Goal: Transaction & Acquisition: Purchase product/service

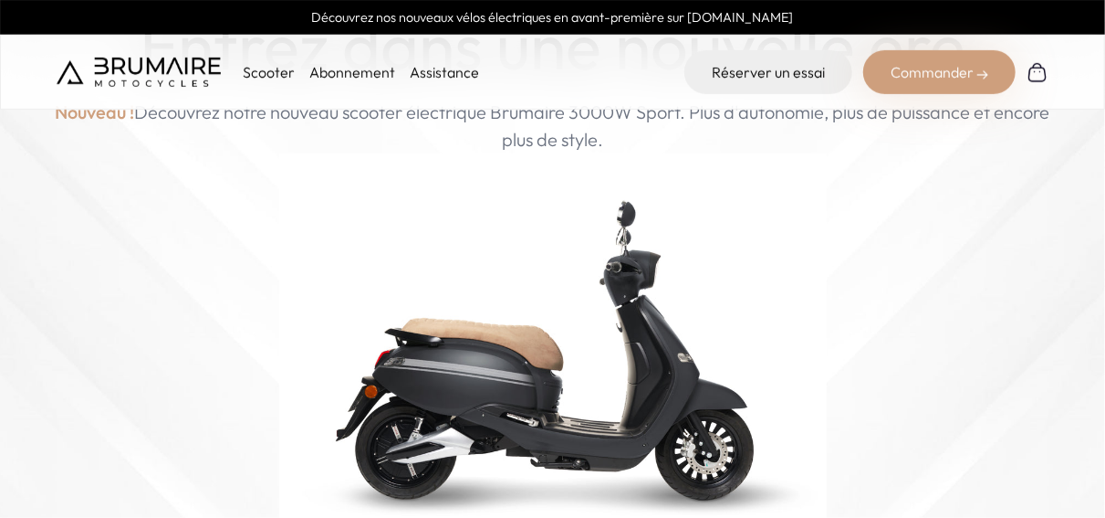
scroll to position [365, 0]
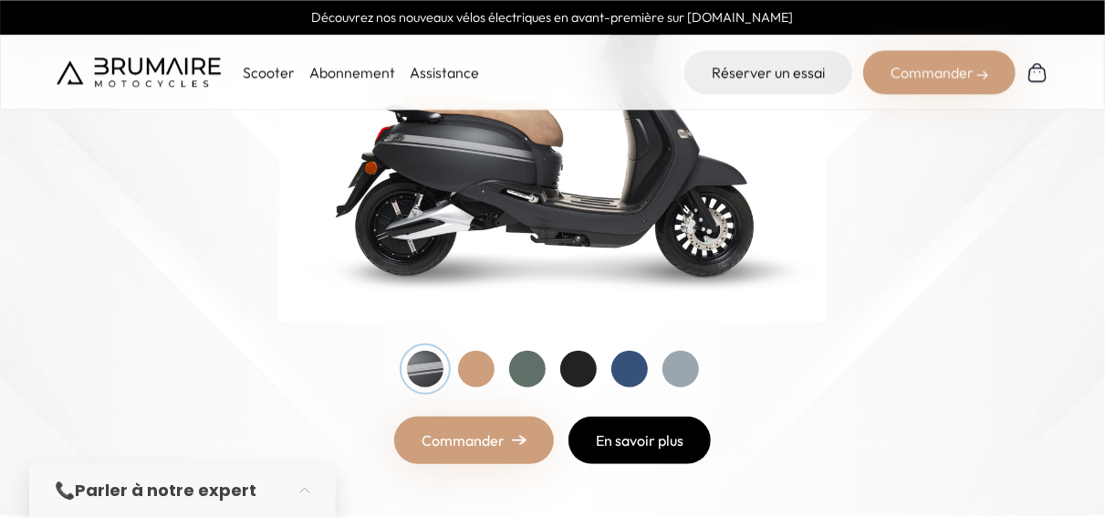
click at [640, 422] on link "En savoir plus" at bounding box center [640, 439] width 142 height 47
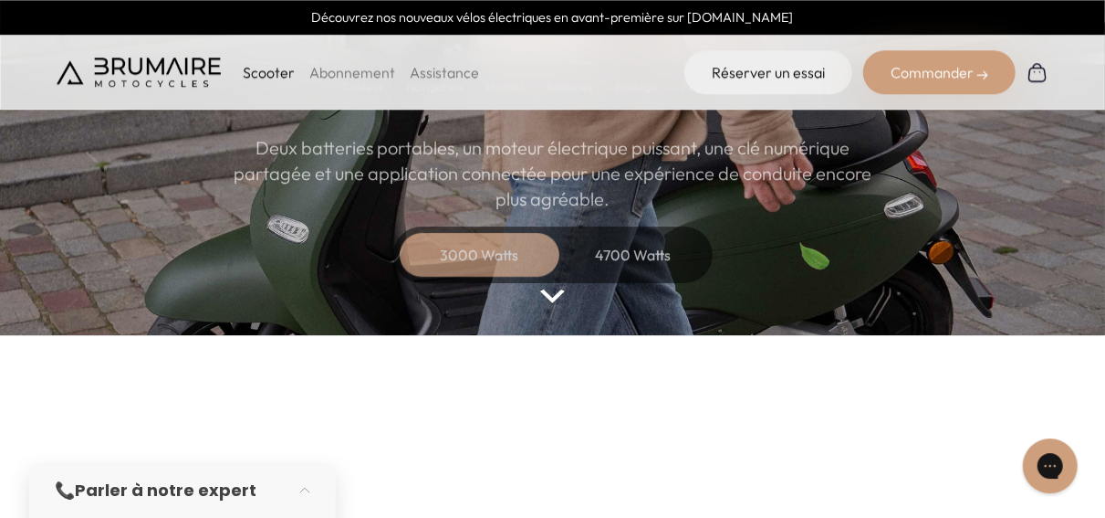
scroll to position [219, 0]
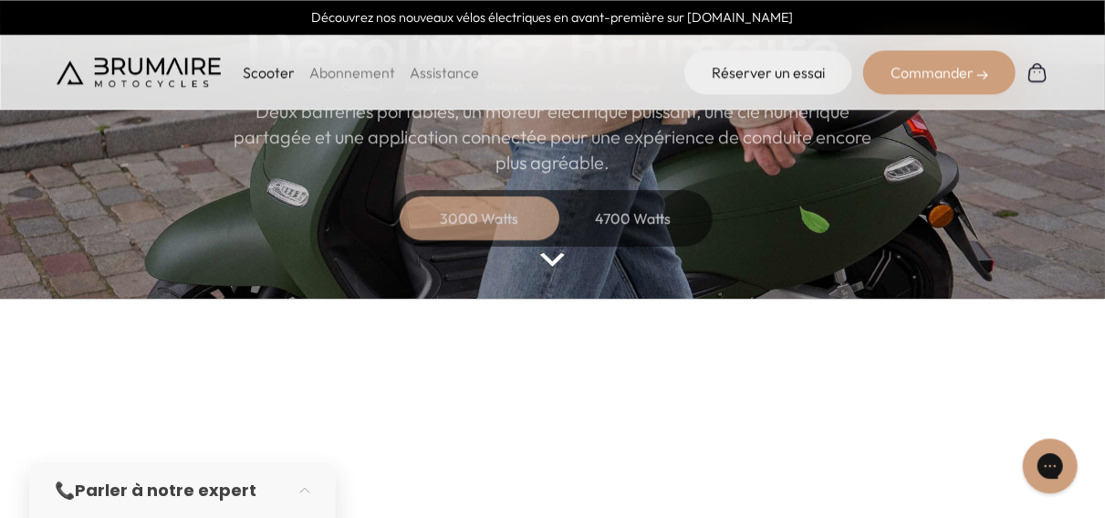
click at [623, 234] on div "4700 Watts" at bounding box center [633, 218] width 146 height 44
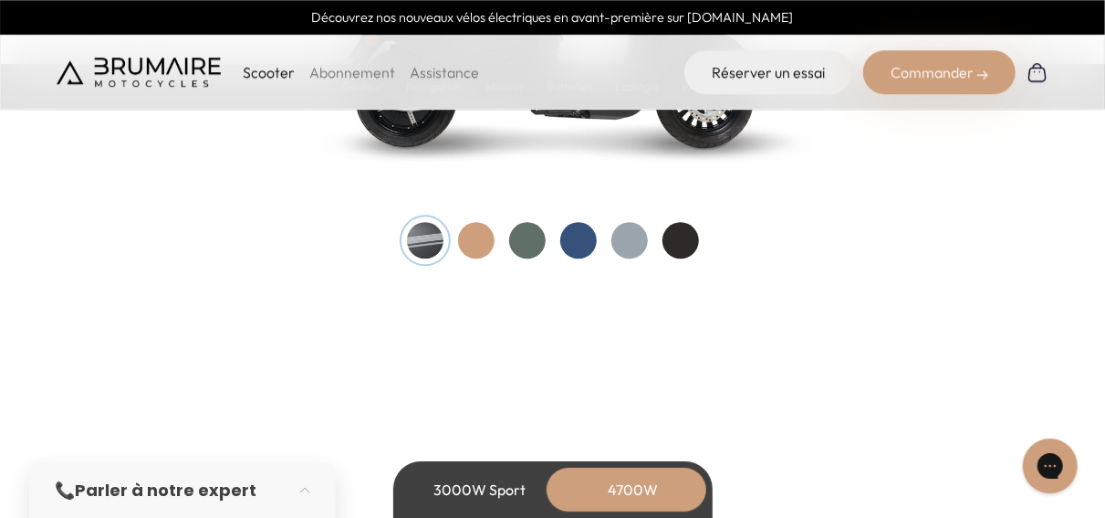
scroll to position [1944, 0]
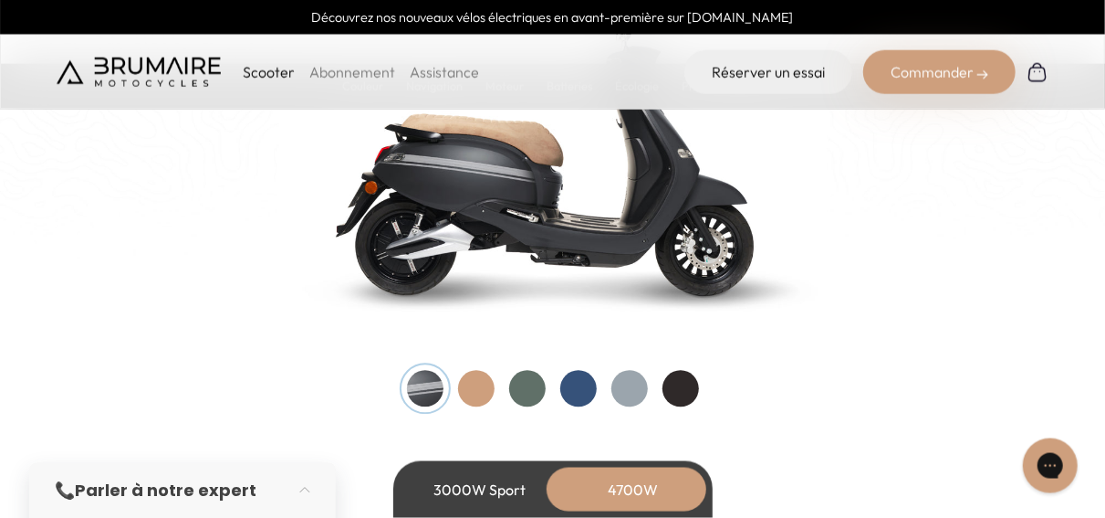
click at [476, 392] on div at bounding box center [476, 389] width 37 height 37
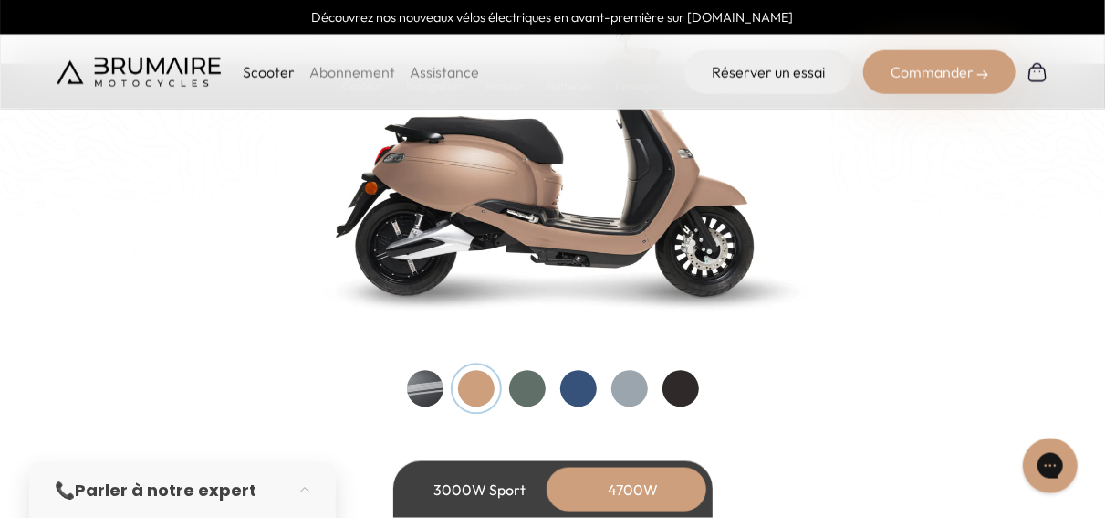
click at [541, 389] on div at bounding box center [527, 389] width 37 height 37
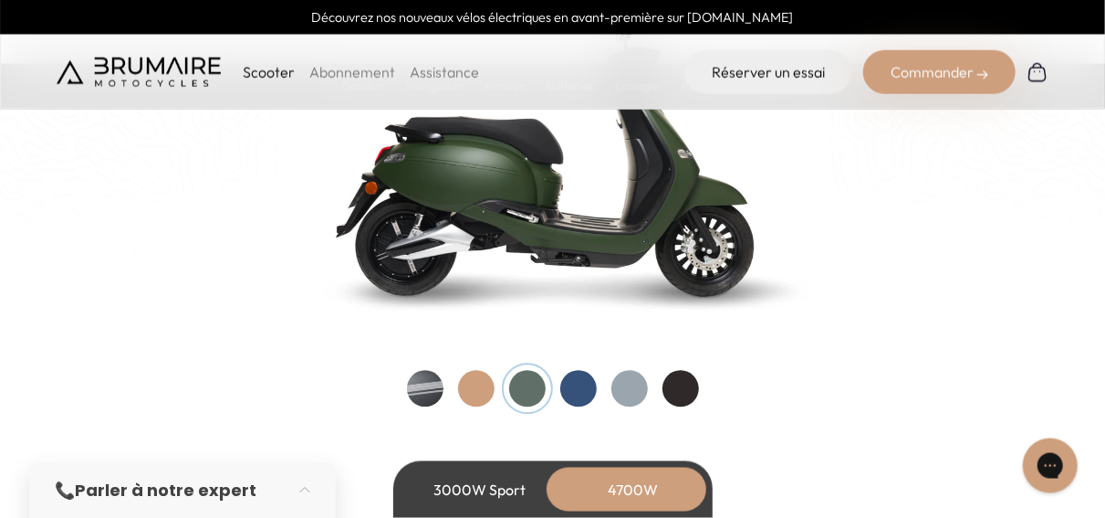
click at [597, 403] on div at bounding box center [553, 389] width 292 height 37
click at [578, 387] on div at bounding box center [578, 389] width 37 height 37
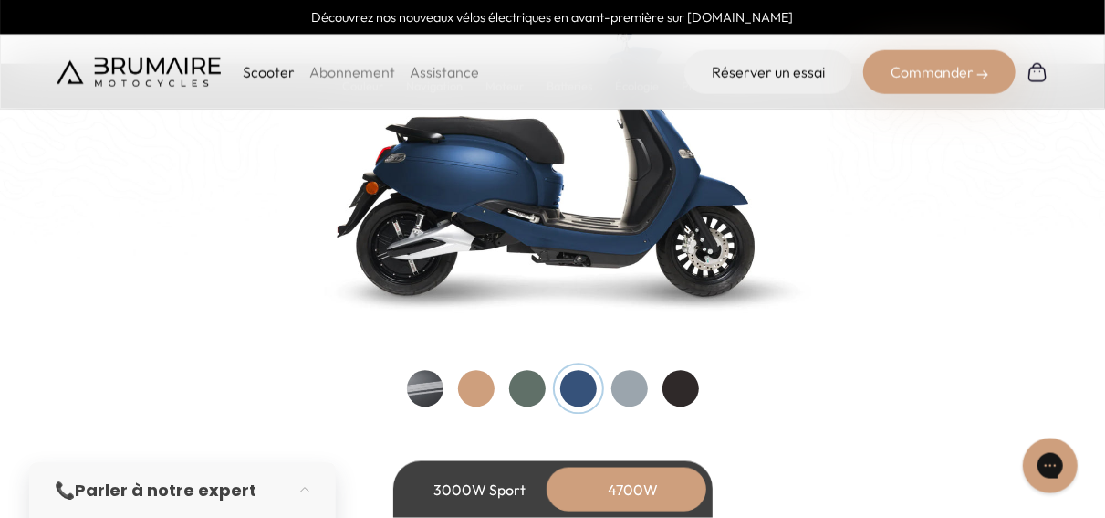
scroll to position [1895, 0]
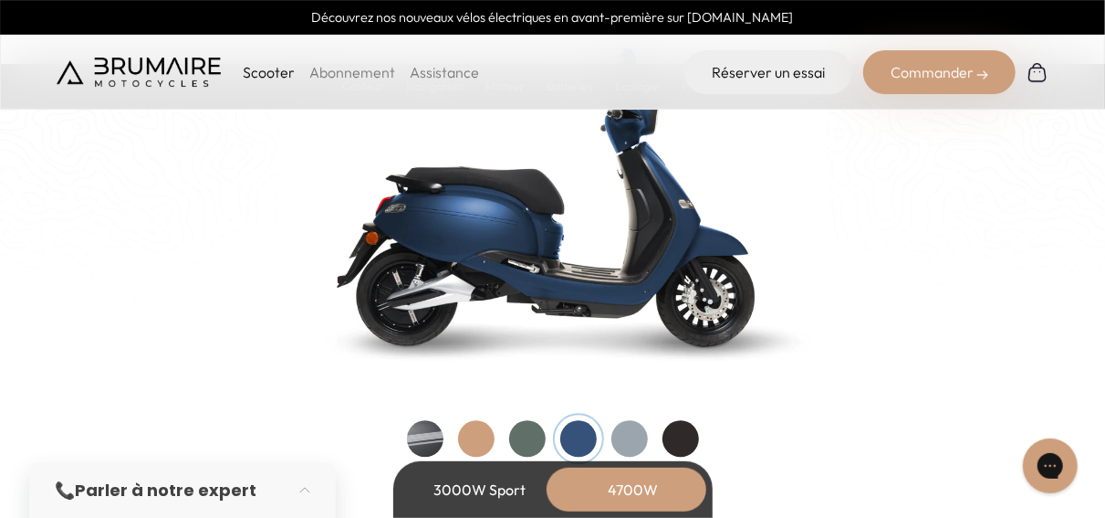
click at [638, 438] on div at bounding box center [630, 438] width 37 height 37
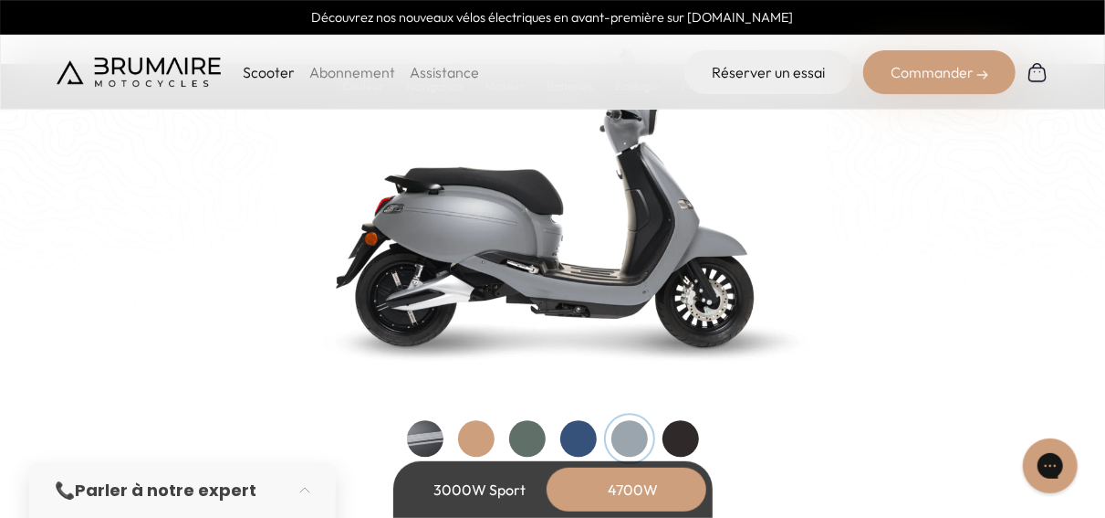
click at [685, 441] on div at bounding box center [681, 438] width 37 height 37
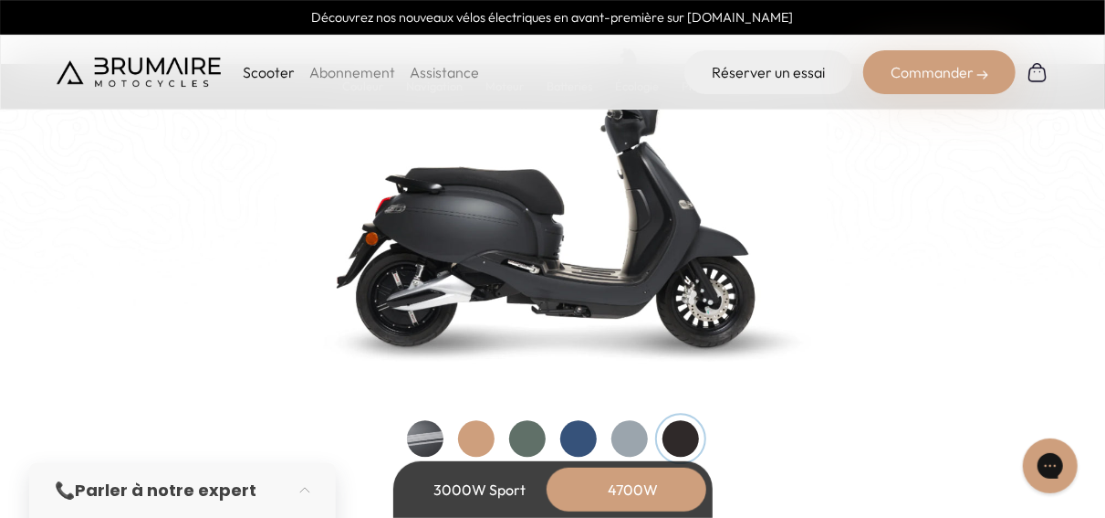
click at [427, 445] on div at bounding box center [425, 438] width 37 height 37
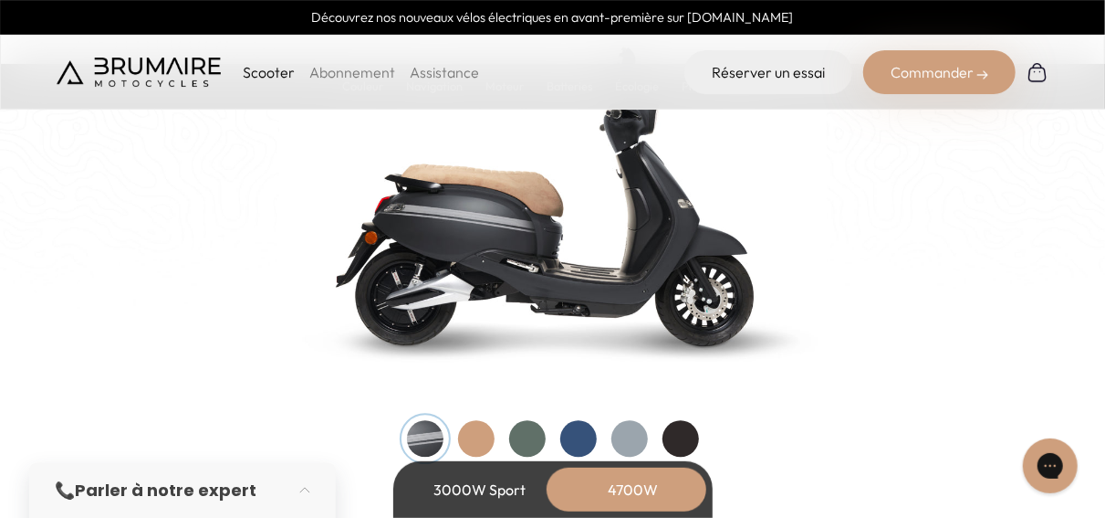
click at [581, 437] on div at bounding box center [578, 438] width 37 height 37
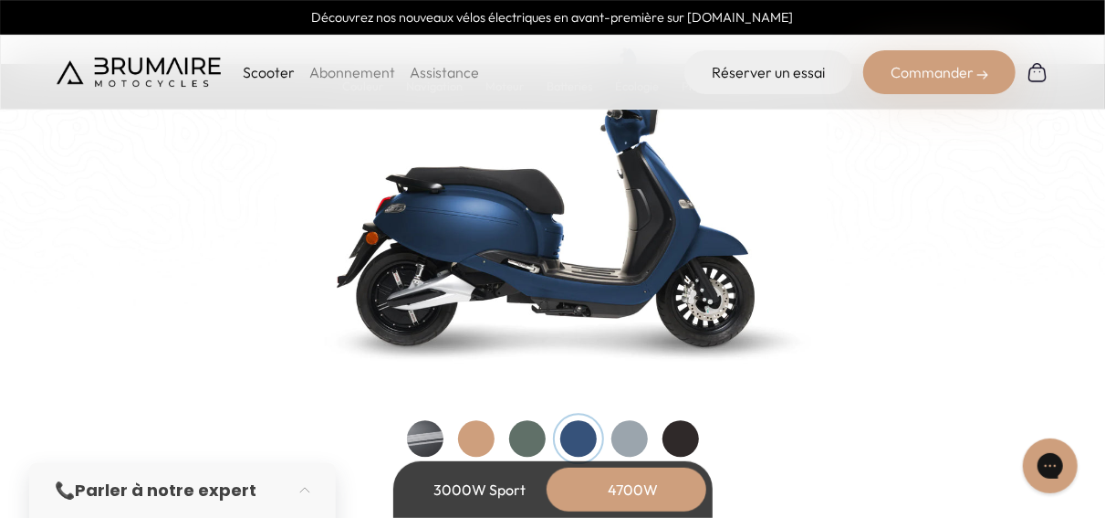
click at [638, 447] on div at bounding box center [630, 438] width 37 height 37
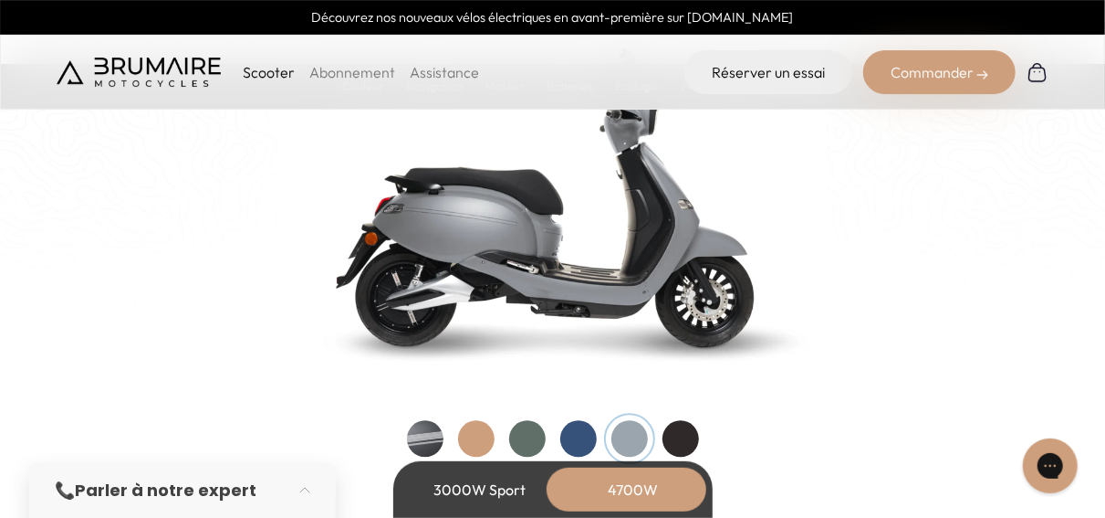
click at [690, 440] on div at bounding box center [681, 438] width 37 height 37
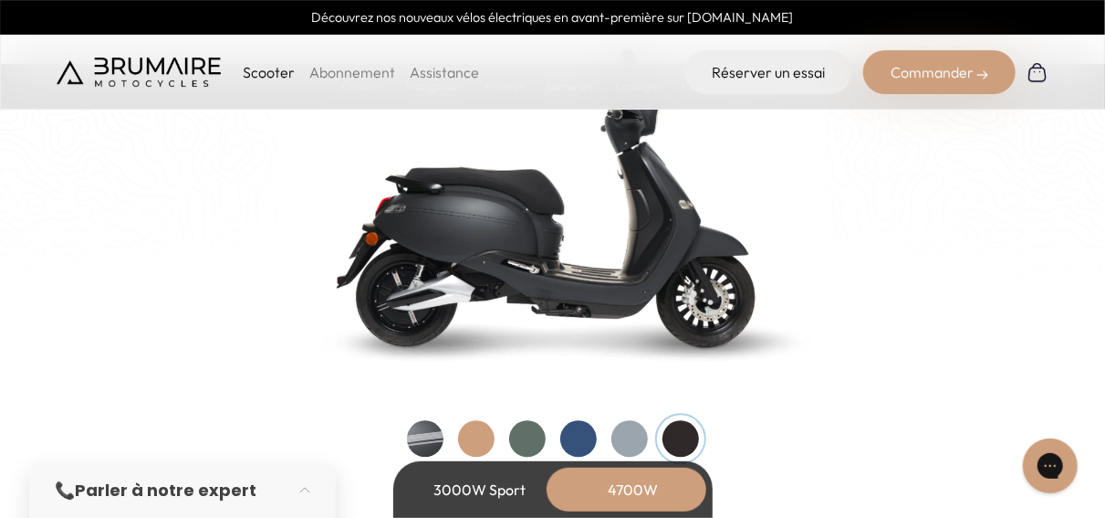
click at [417, 442] on div at bounding box center [425, 438] width 37 height 37
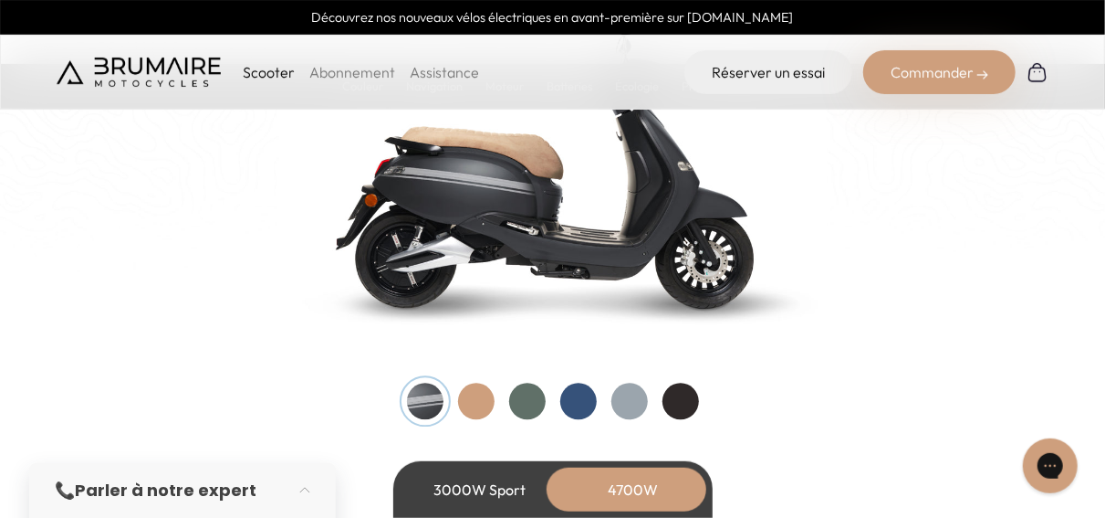
scroll to position [1944, 0]
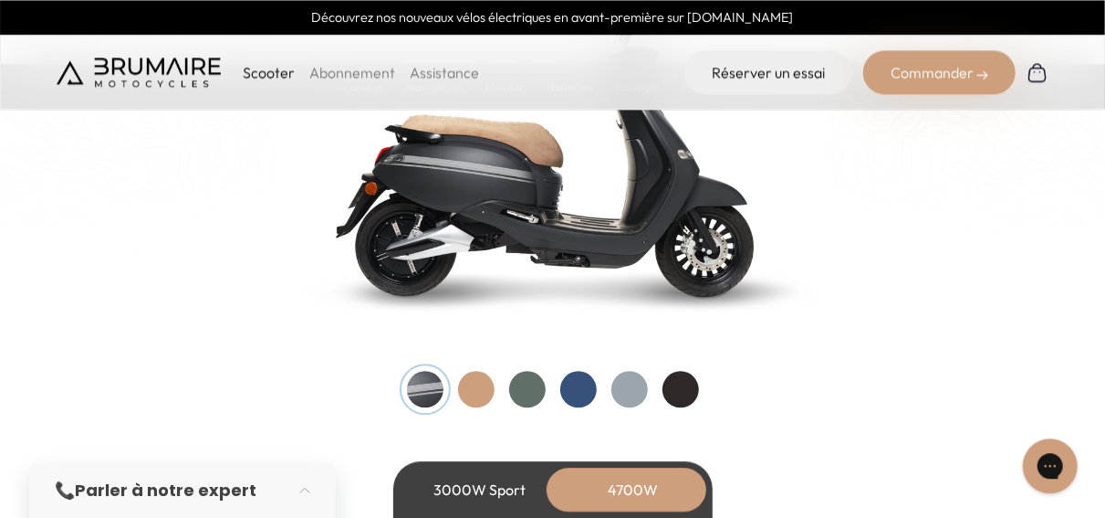
click at [574, 389] on div at bounding box center [578, 389] width 37 height 37
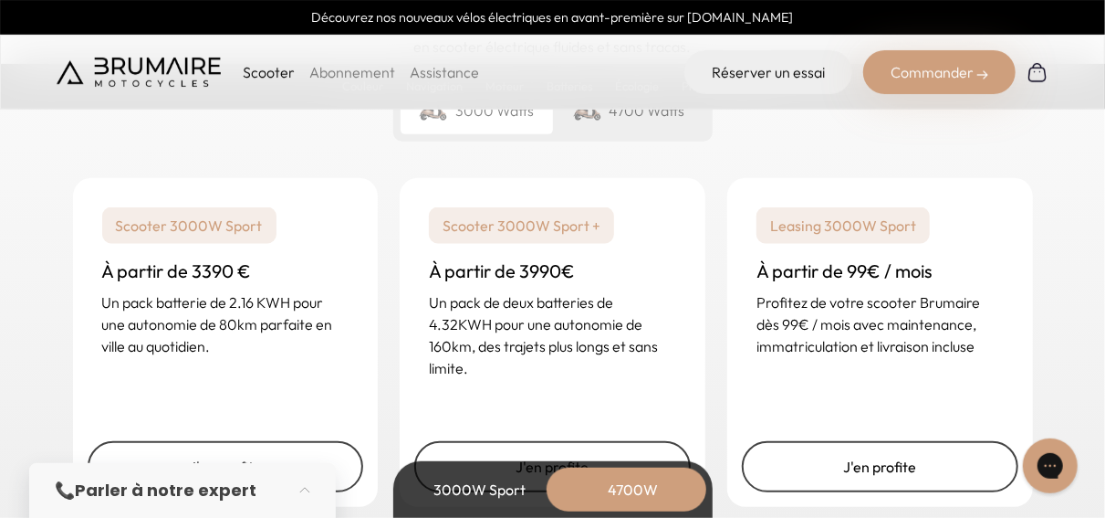
scroll to position [4608, 0]
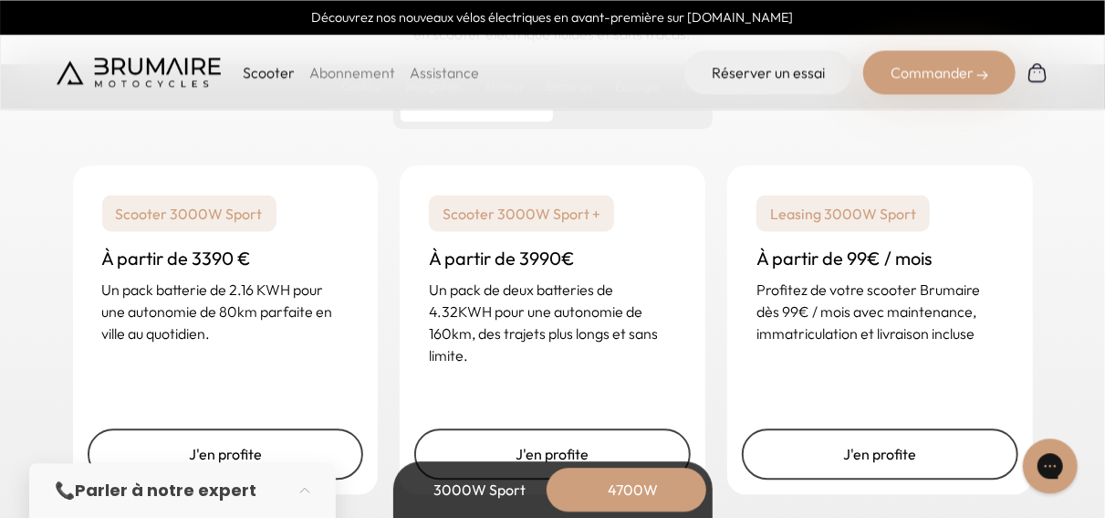
click at [970, 58] on div "Commander" at bounding box center [939, 72] width 152 height 44
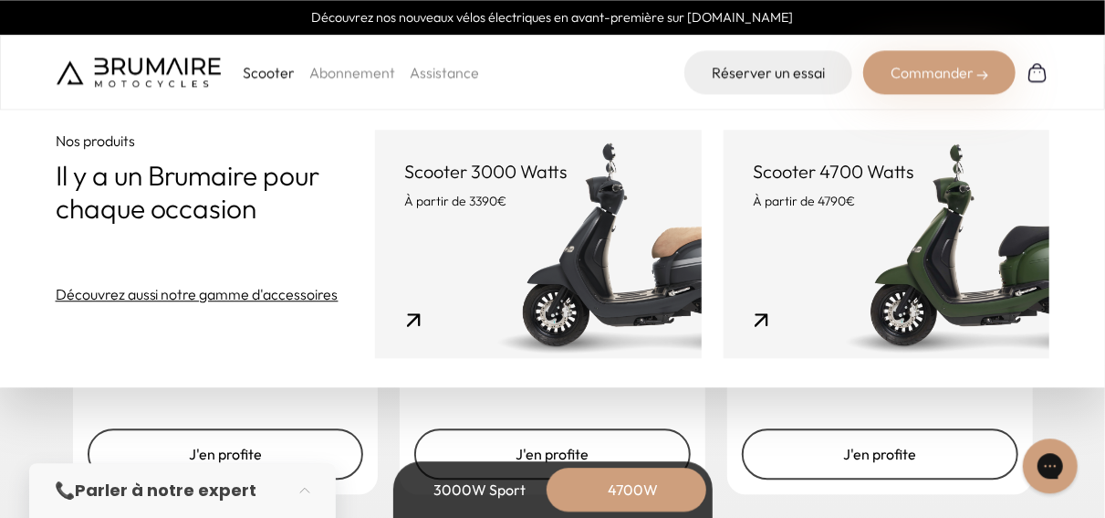
click at [915, 276] on link "Scooter 4700 Watts À partir de 4790€" at bounding box center [887, 244] width 327 height 228
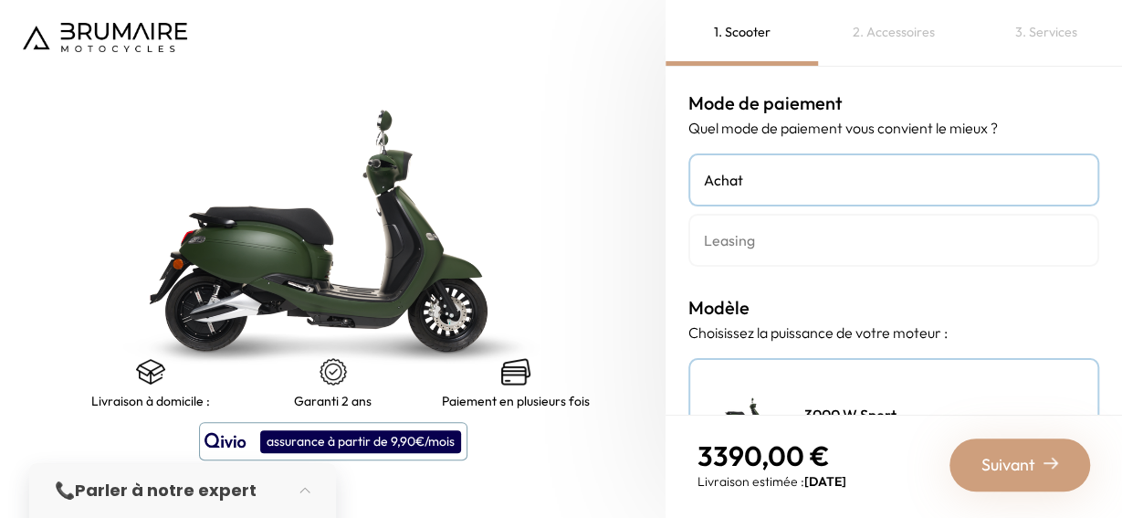
click at [816, 249] on h4 "Leasing" at bounding box center [894, 240] width 380 height 22
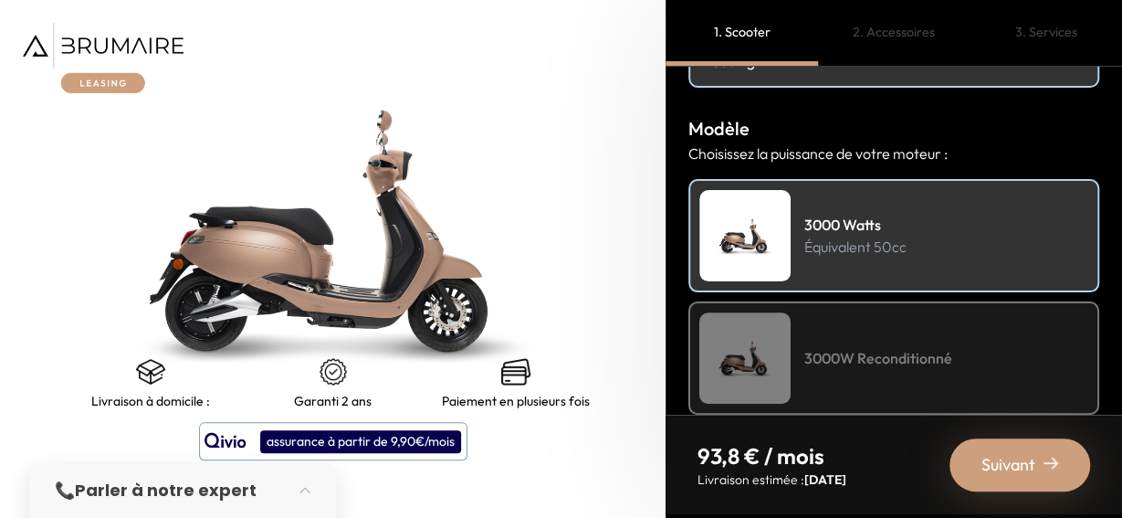
scroll to position [204, 0]
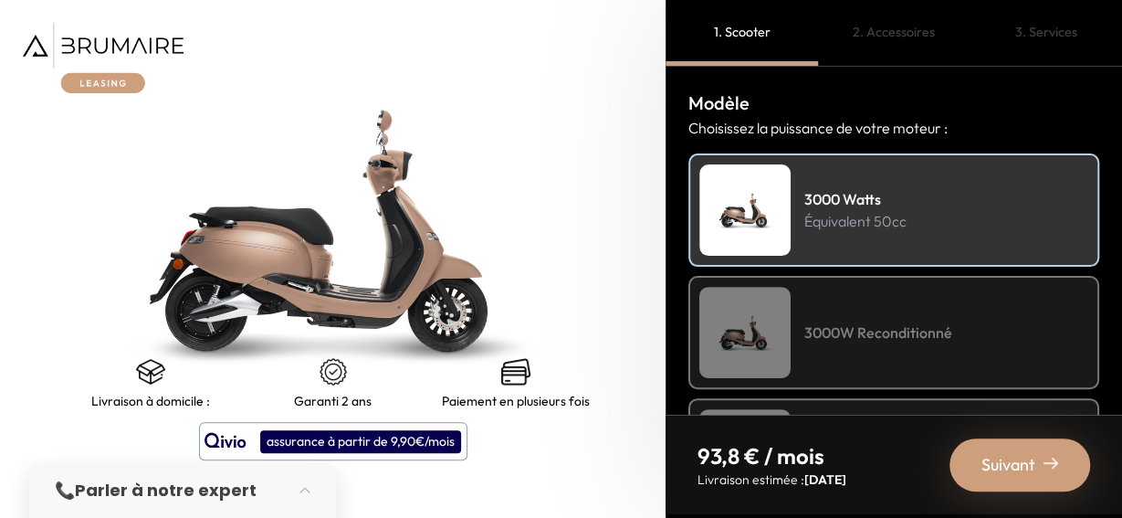
click at [932, 291] on div "3000W Reconditionné" at bounding box center [893, 332] width 411 height 113
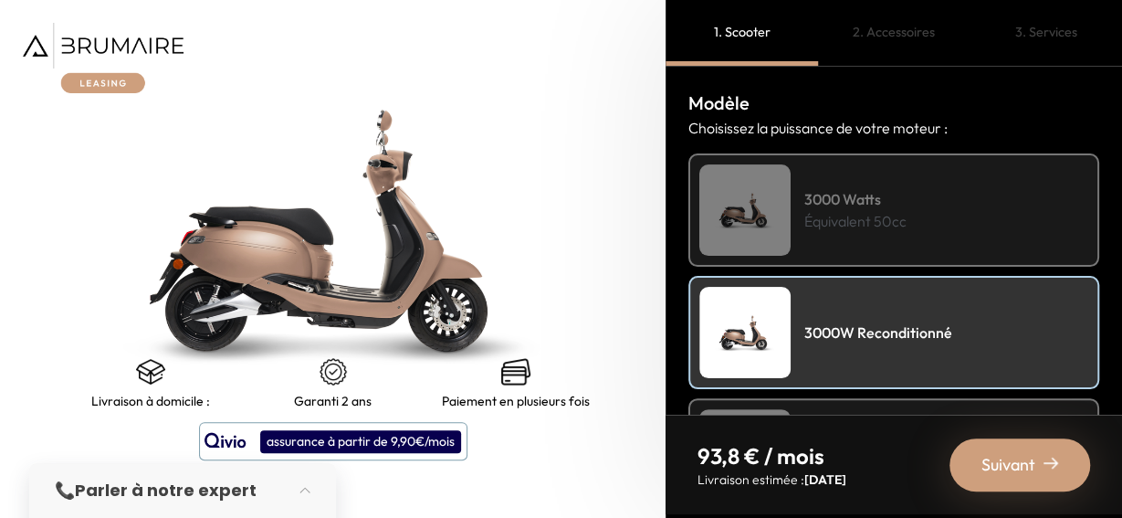
click at [930, 208] on div "3000 Watts Équivalent 50cc" at bounding box center [893, 209] width 411 height 113
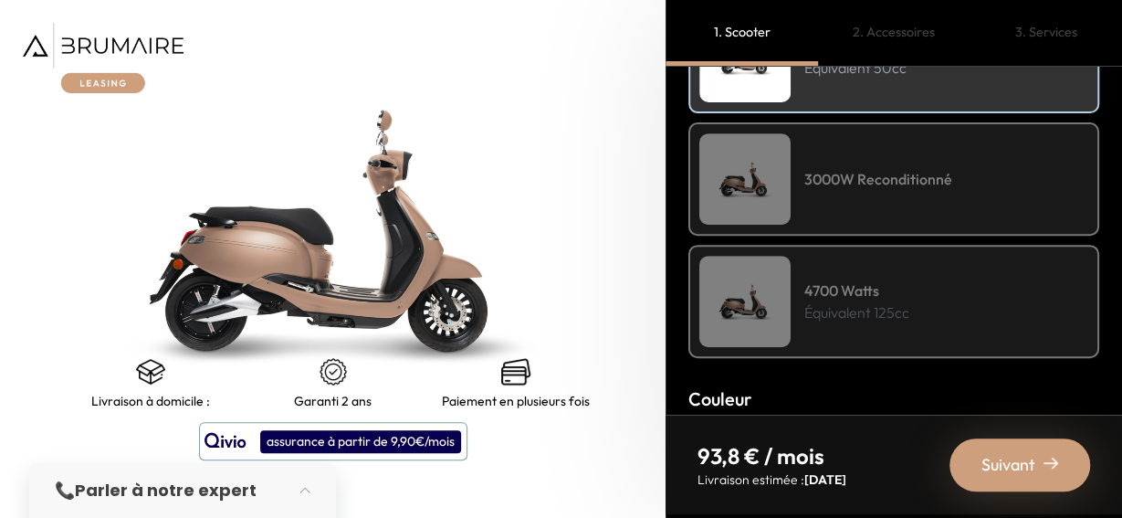
scroll to position [367, 0]
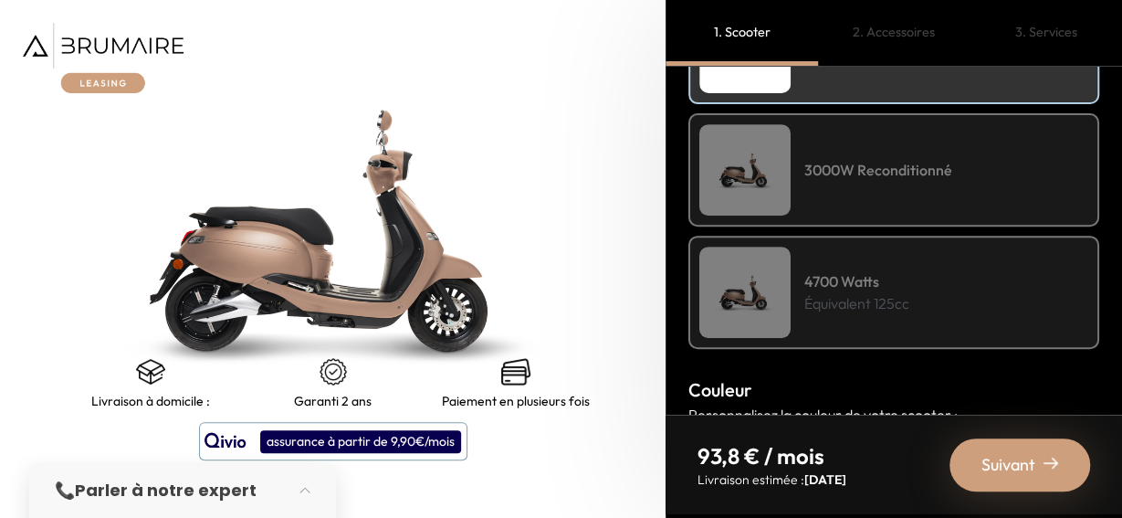
click at [910, 314] on div "4700 Watts Équivalent 125cc" at bounding box center [893, 291] width 411 height 113
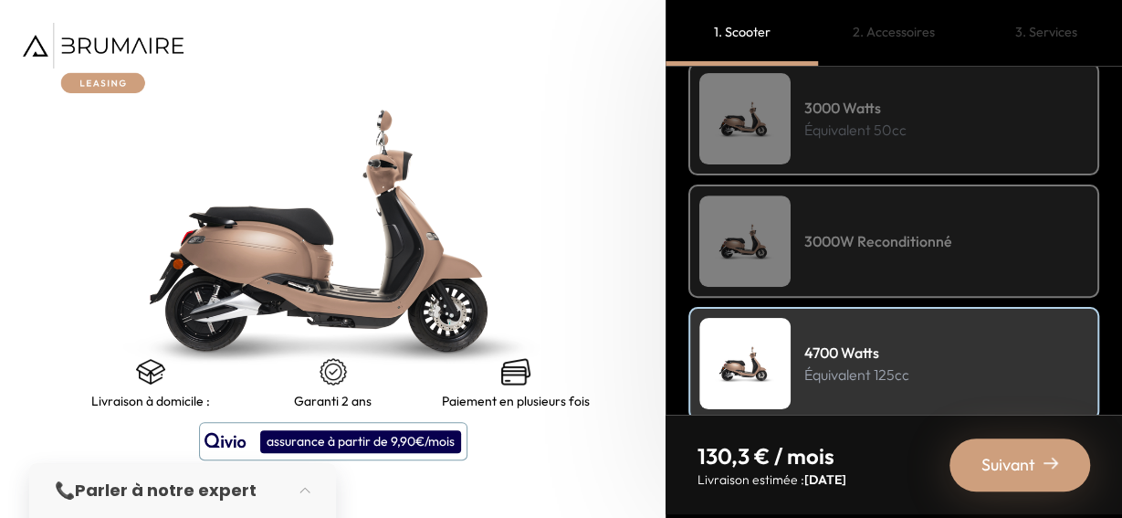
scroll to position [276, 0]
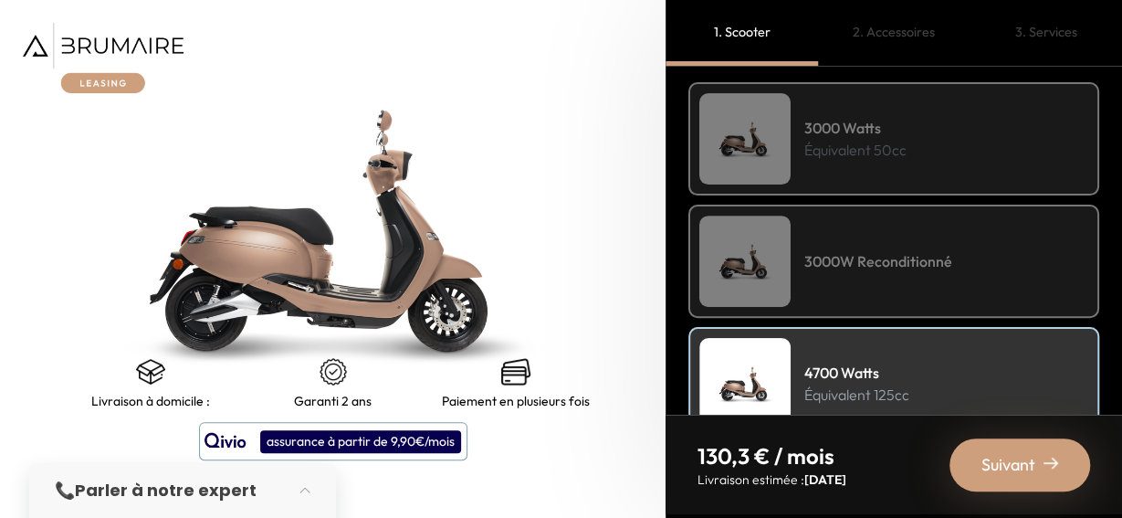
click at [834, 151] on p "Équivalent 50cc" at bounding box center [855, 150] width 102 height 22
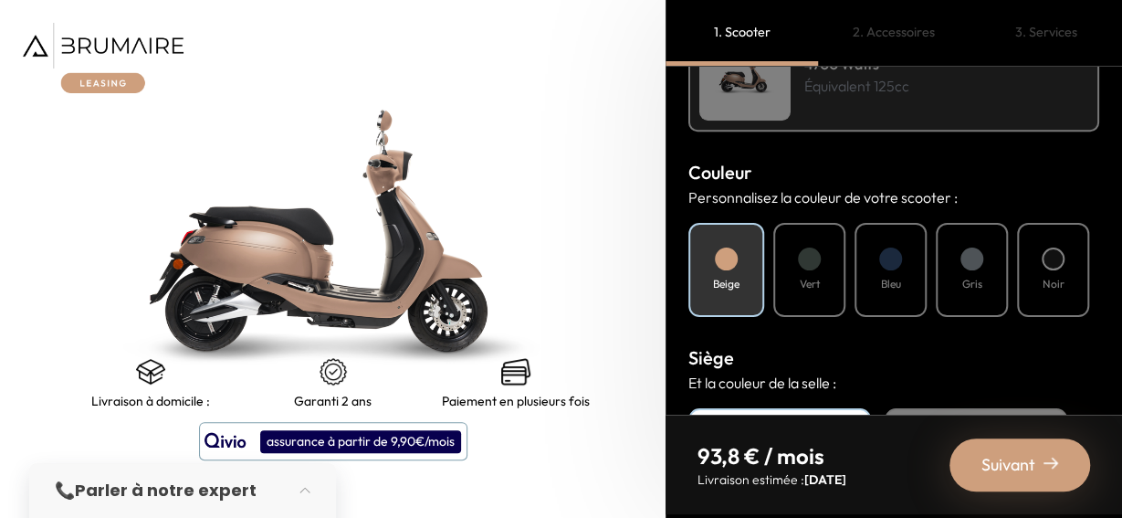
scroll to position [615, 0]
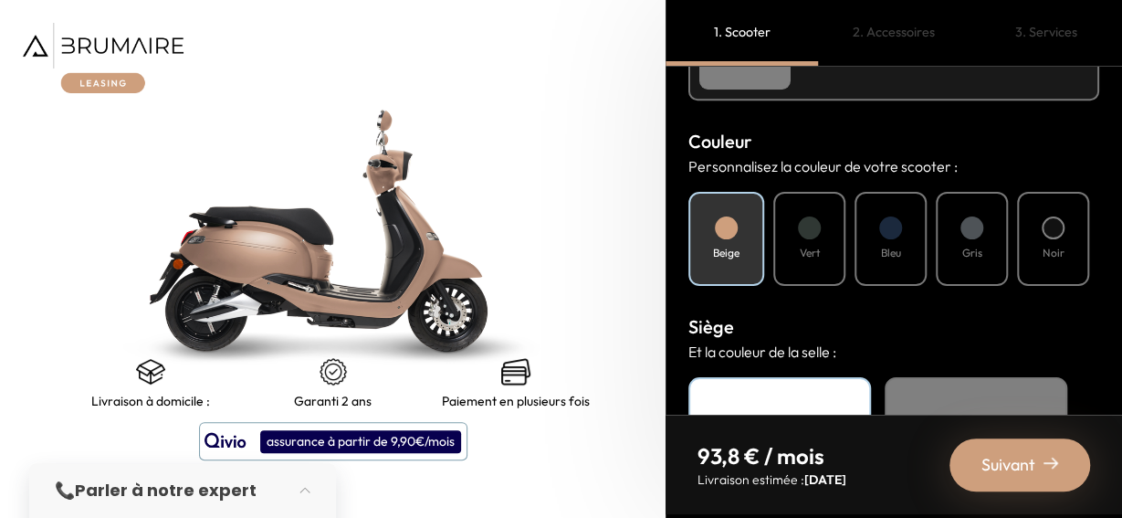
click at [914, 259] on div "Bleu" at bounding box center [890, 239] width 72 height 94
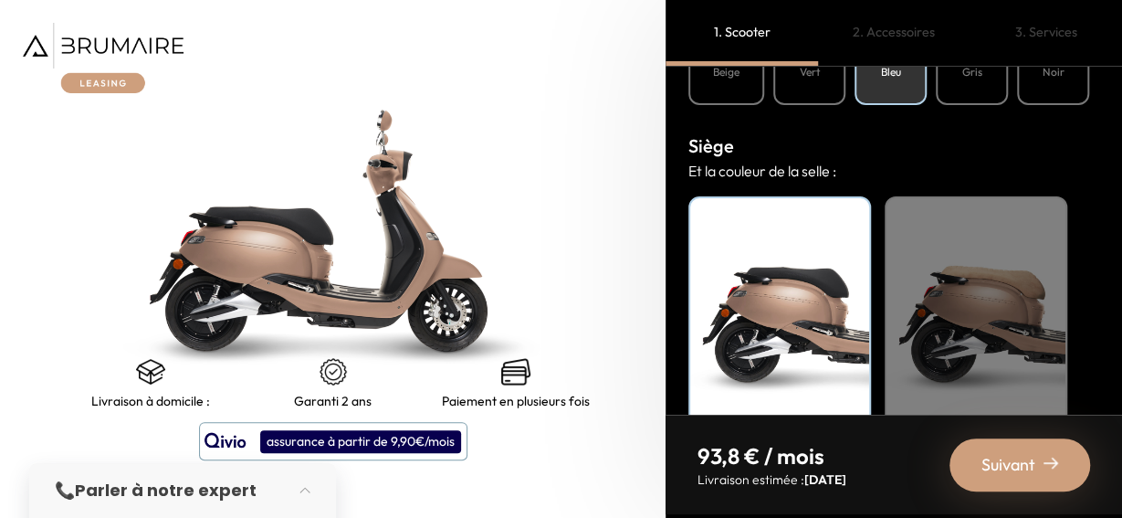
scroll to position [829, 0]
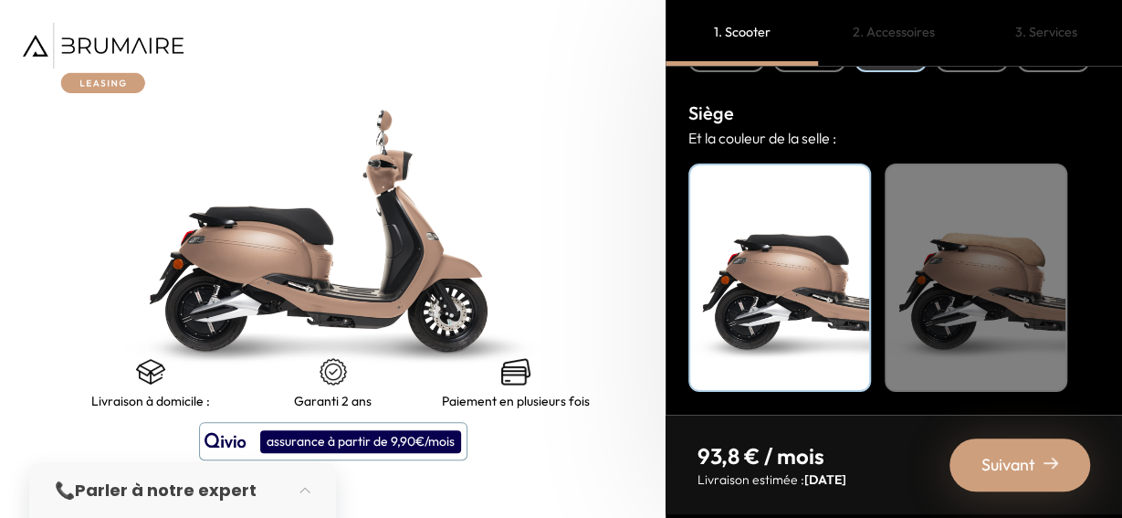
click at [1035, 324] on div "Beige" at bounding box center [975, 277] width 183 height 228
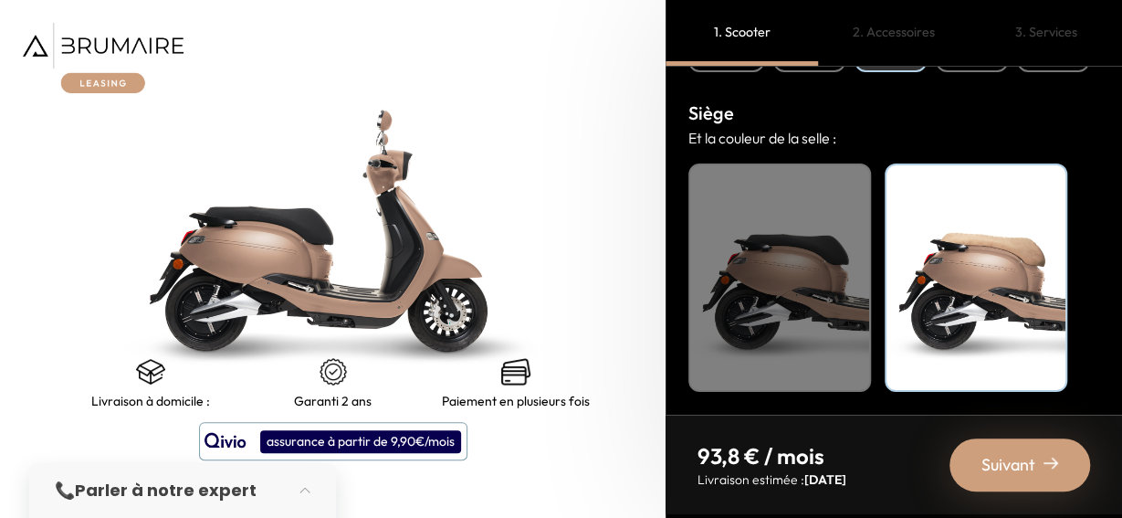
click at [1006, 470] on span "Suivant" at bounding box center [1008, 465] width 54 height 26
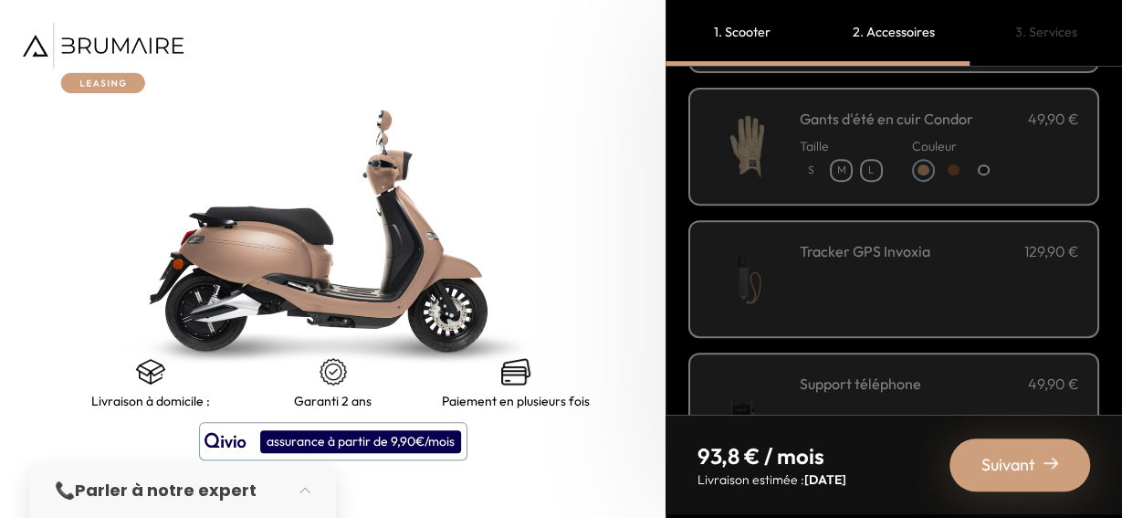
scroll to position [356, 0]
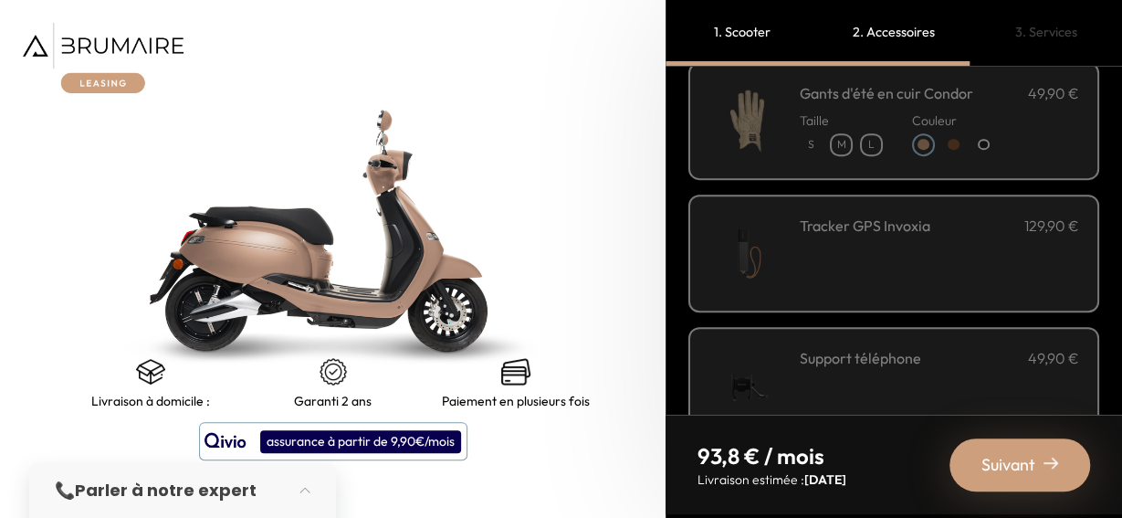
click at [804, 276] on div "Tracker GPS Invoxia 129,90 €" at bounding box center [939, 253] width 279 height 78
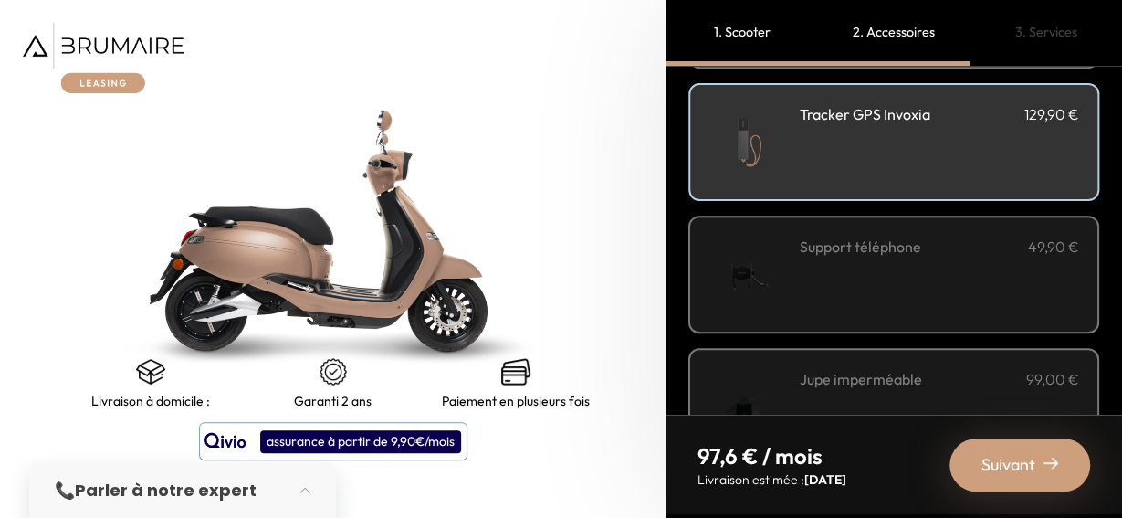
scroll to position [497, 0]
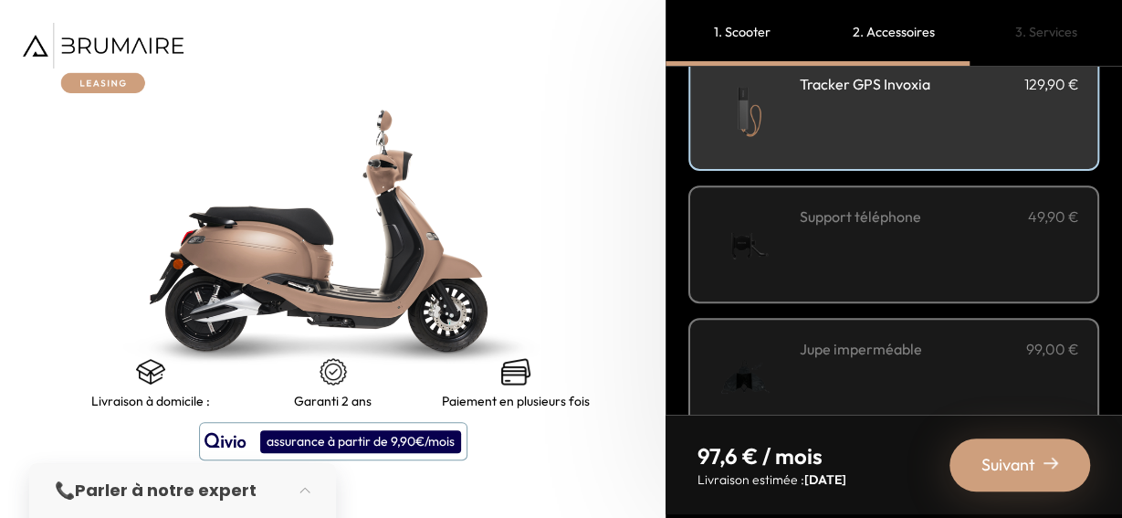
click at [1034, 276] on div "Support téléphone 49,90 €" at bounding box center [939, 244] width 279 height 78
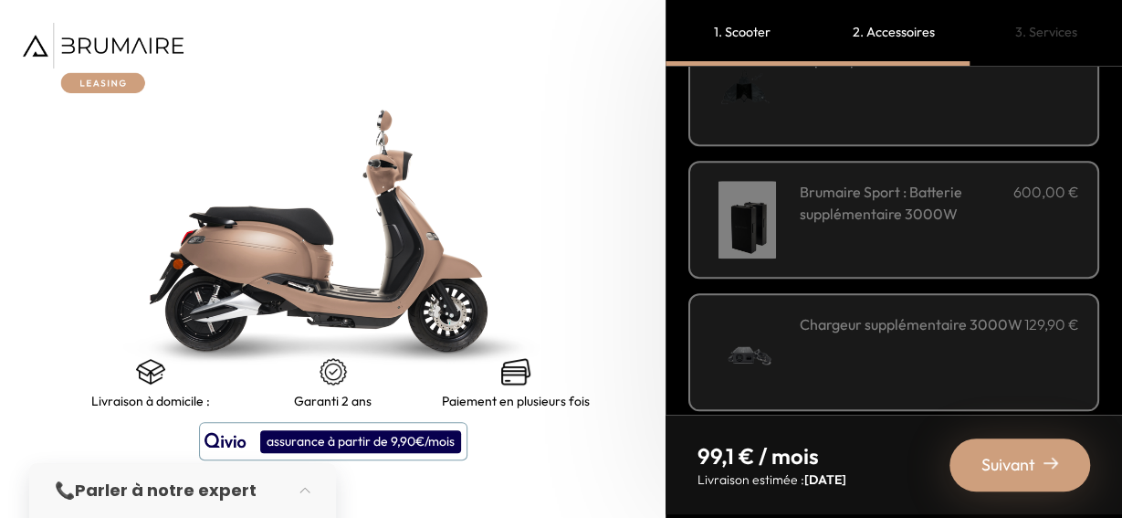
scroll to position [805, 0]
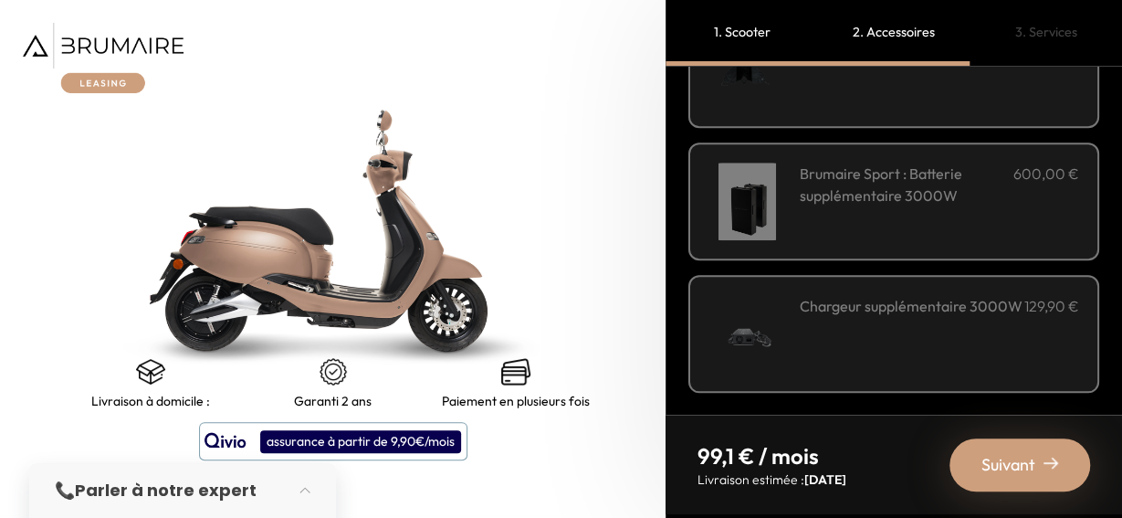
click at [1030, 475] on span "Suivant" at bounding box center [1008, 465] width 54 height 26
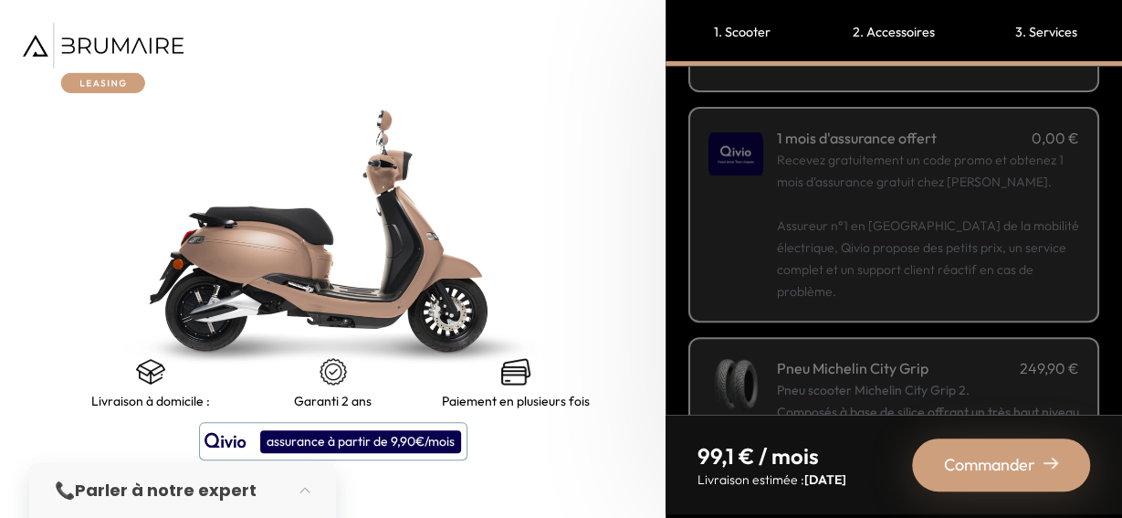
scroll to position [257, 0]
drag, startPoint x: 300, startPoint y: 434, endPoint x: 432, endPoint y: 435, distance: 131.4
click at [432, 435] on div "assurance à partir de 9,90€/mois" at bounding box center [360, 441] width 201 height 23
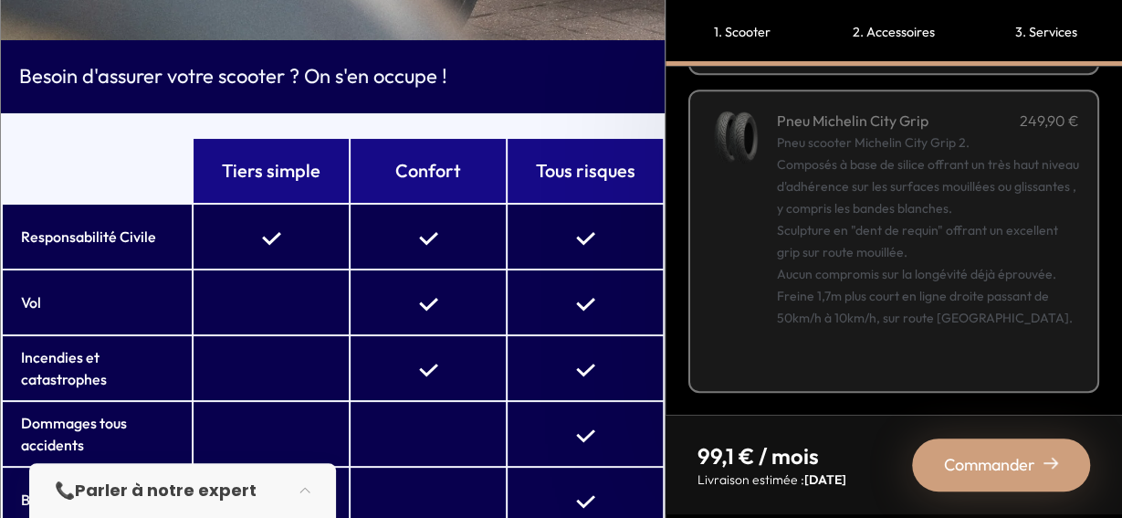
scroll to position [106, 0]
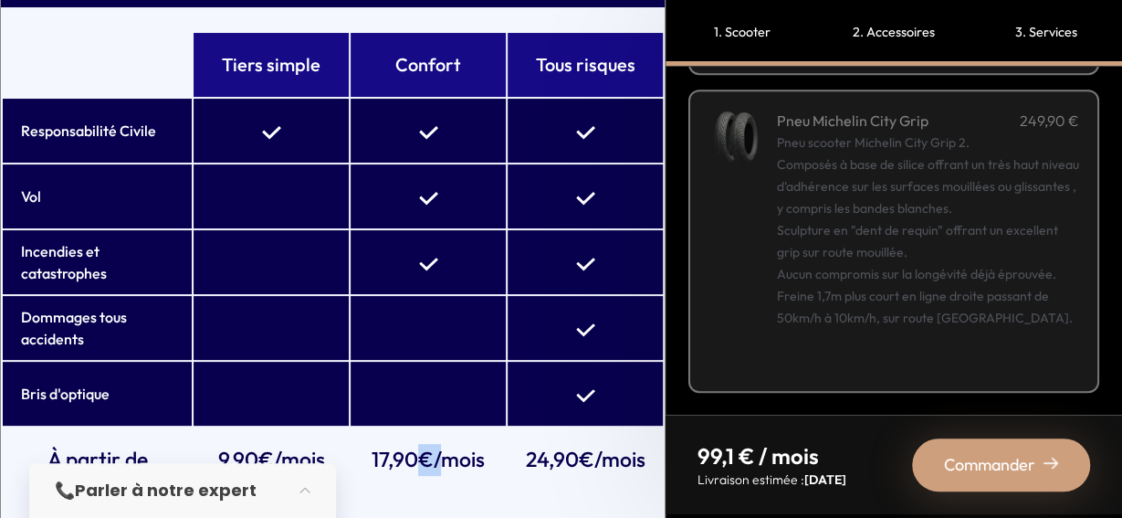
drag, startPoint x: 406, startPoint y: 449, endPoint x: 383, endPoint y: 446, distance: 23.0
click at [393, 448] on td "17,90€/mois" at bounding box center [427, 459] width 155 height 64
click at [364, 373] on td at bounding box center [427, 393] width 155 height 64
drag, startPoint x: 581, startPoint y: 397, endPoint x: 550, endPoint y: 395, distance: 30.2
click at [550, 395] on td at bounding box center [584, 393] width 155 height 64
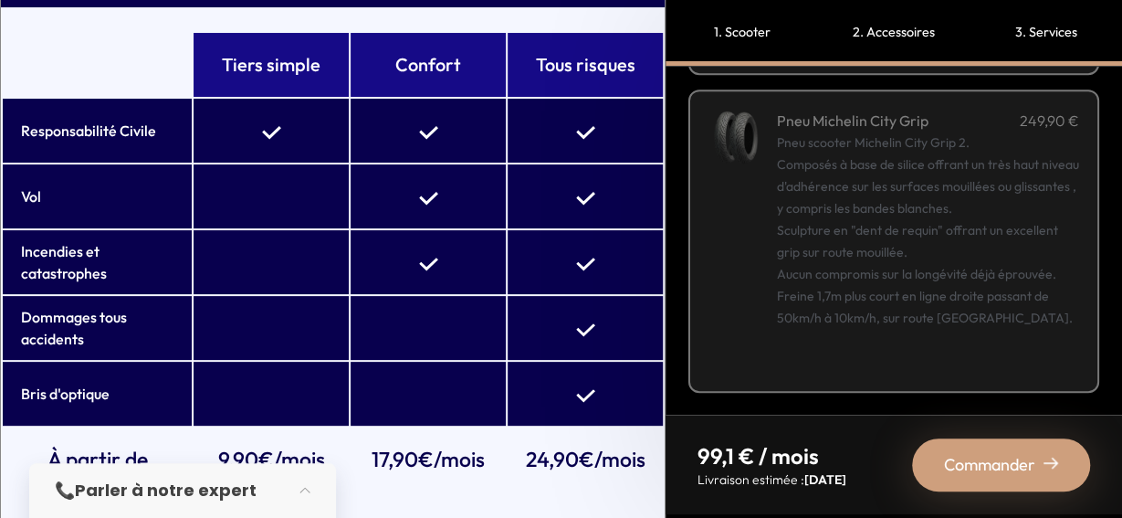
click at [578, 413] on td at bounding box center [584, 393] width 155 height 64
click at [554, 443] on td "24,90€/mois" at bounding box center [584, 459] width 155 height 64
click at [397, 465] on td "17,90€/mois" at bounding box center [427, 459] width 155 height 64
